Goal: Information Seeking & Learning: Learn about a topic

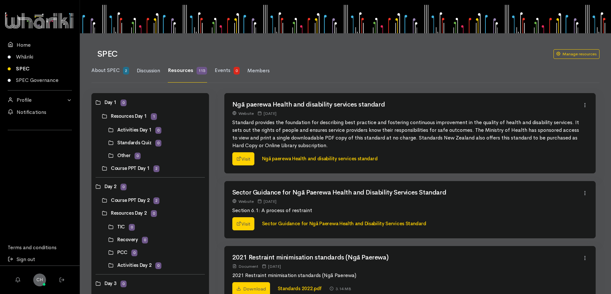
click at [102, 116] on link at bounding box center [102, 116] width 0 height 0
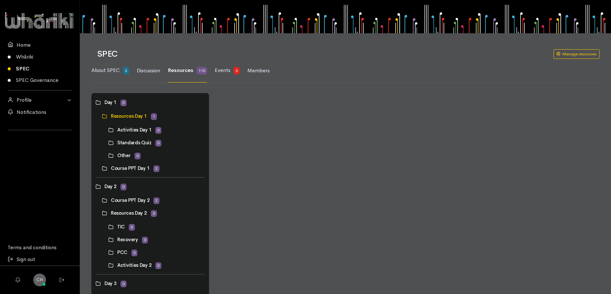
click at [25, 67] on link "SPEC" at bounding box center [40, 69] width 80 height 12
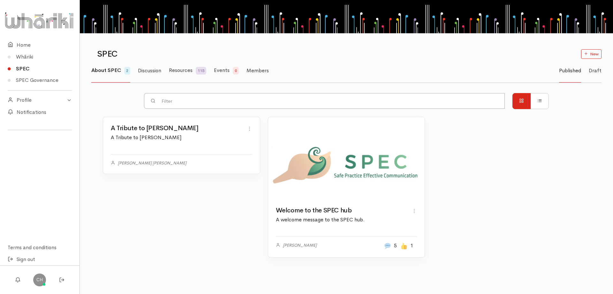
click at [389, 199] on link at bounding box center [346, 158] width 157 height 82
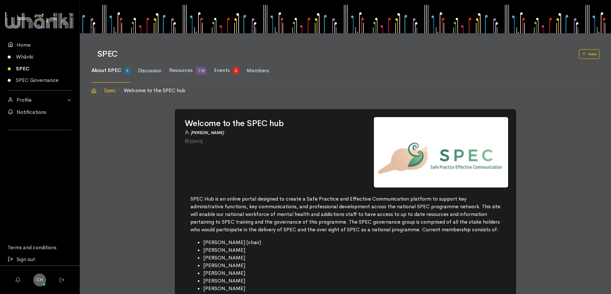
click at [333, 220] on p "SPEC Hub is an online portal designed to create a Safe Practice and Effective C…" at bounding box center [345, 214] width 310 height 38
